Goal: Task Accomplishment & Management: Use online tool/utility

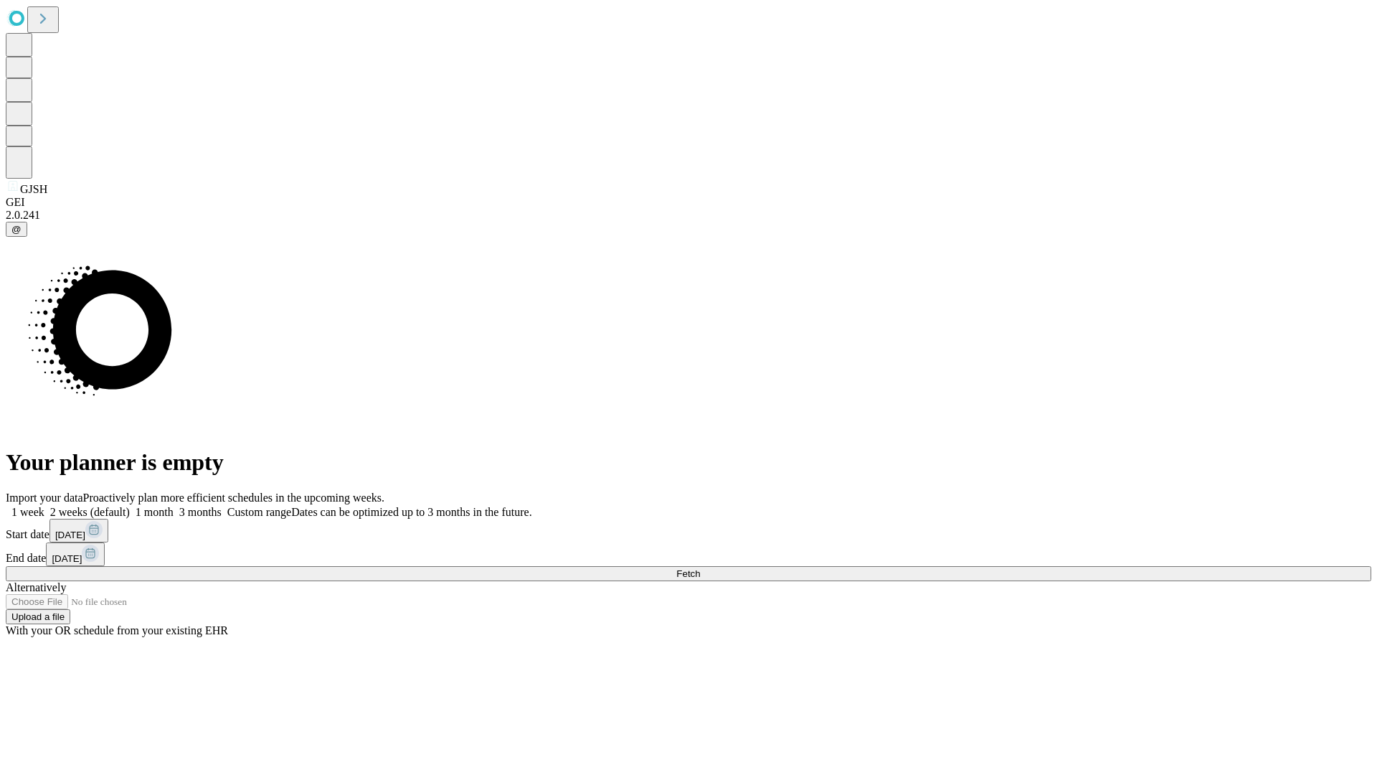
click at [700, 568] on span "Fetch" at bounding box center [689, 573] width 24 height 11
